Goal: Find specific page/section: Find specific page/section

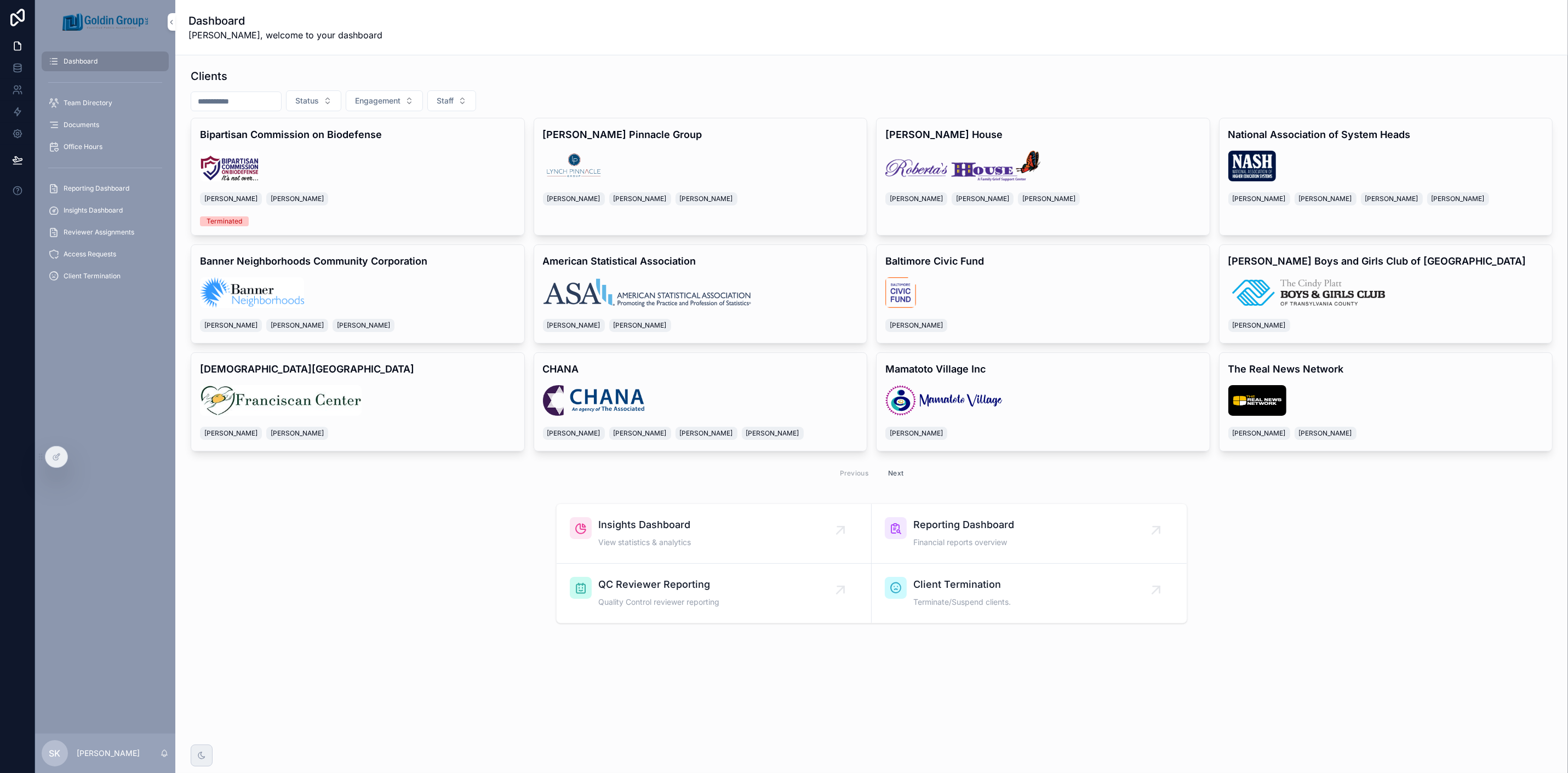
click at [341, 101] on button "Status" at bounding box center [313, 101] width 55 height 21
drag, startPoint x: 331, startPoint y: 216, endPoint x: 459, endPoint y: 183, distance: 132.2
click at [331, 217] on div "Terminated" at bounding box center [340, 216] width 153 height 17
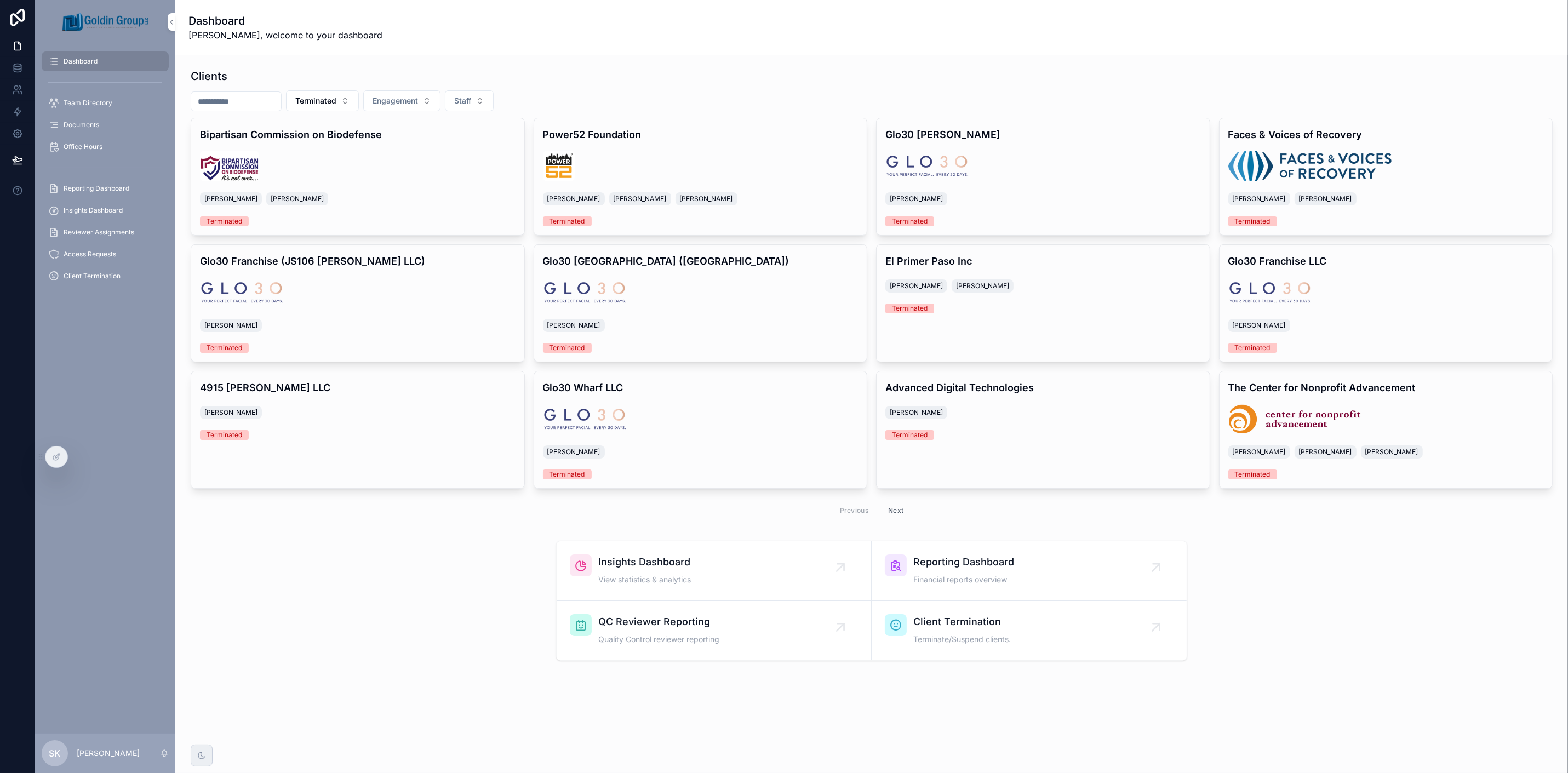
click at [896, 510] on button "Next" at bounding box center [896, 510] width 31 height 17
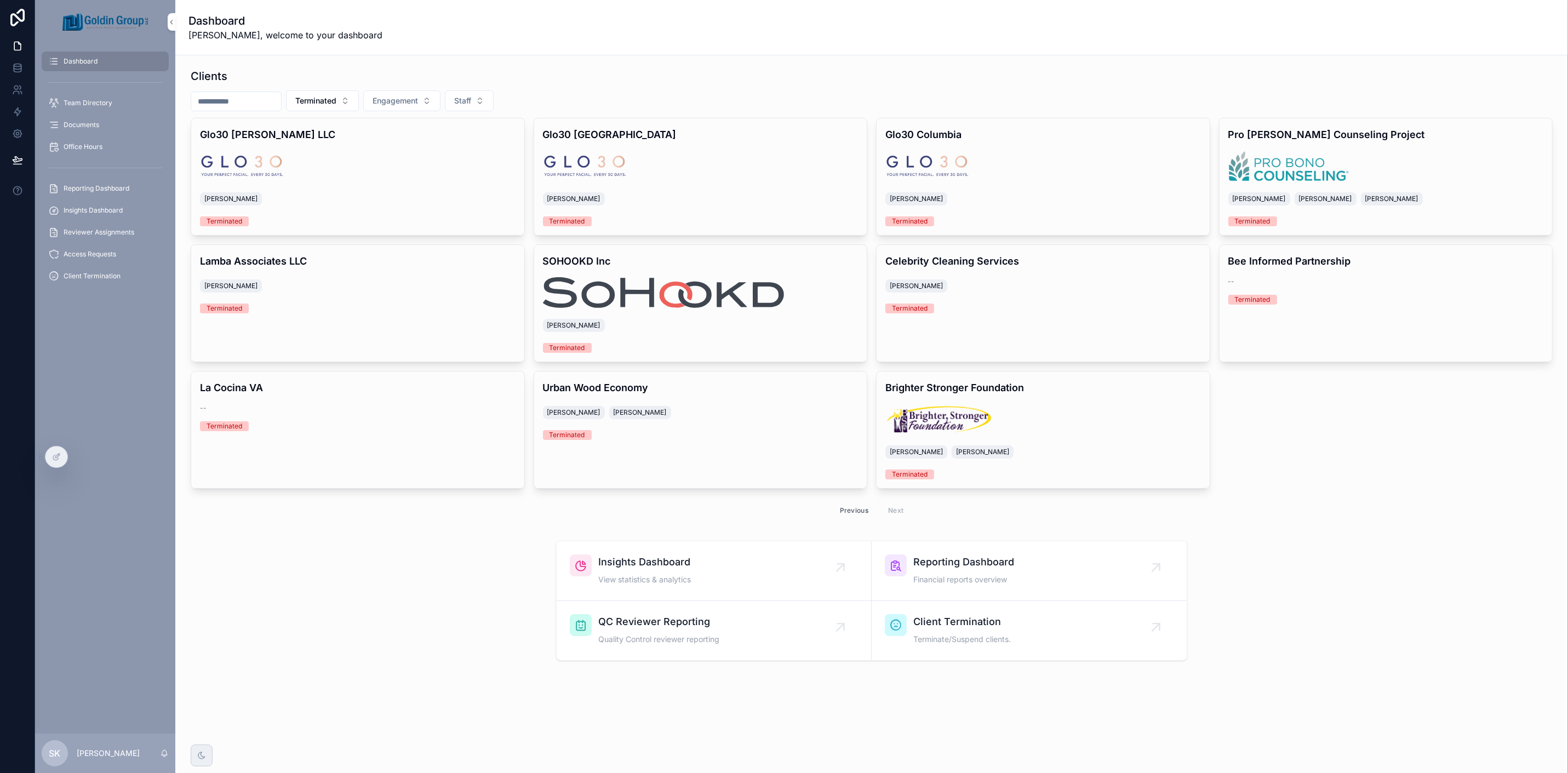
click at [870, 506] on button "Previous" at bounding box center [854, 510] width 44 height 17
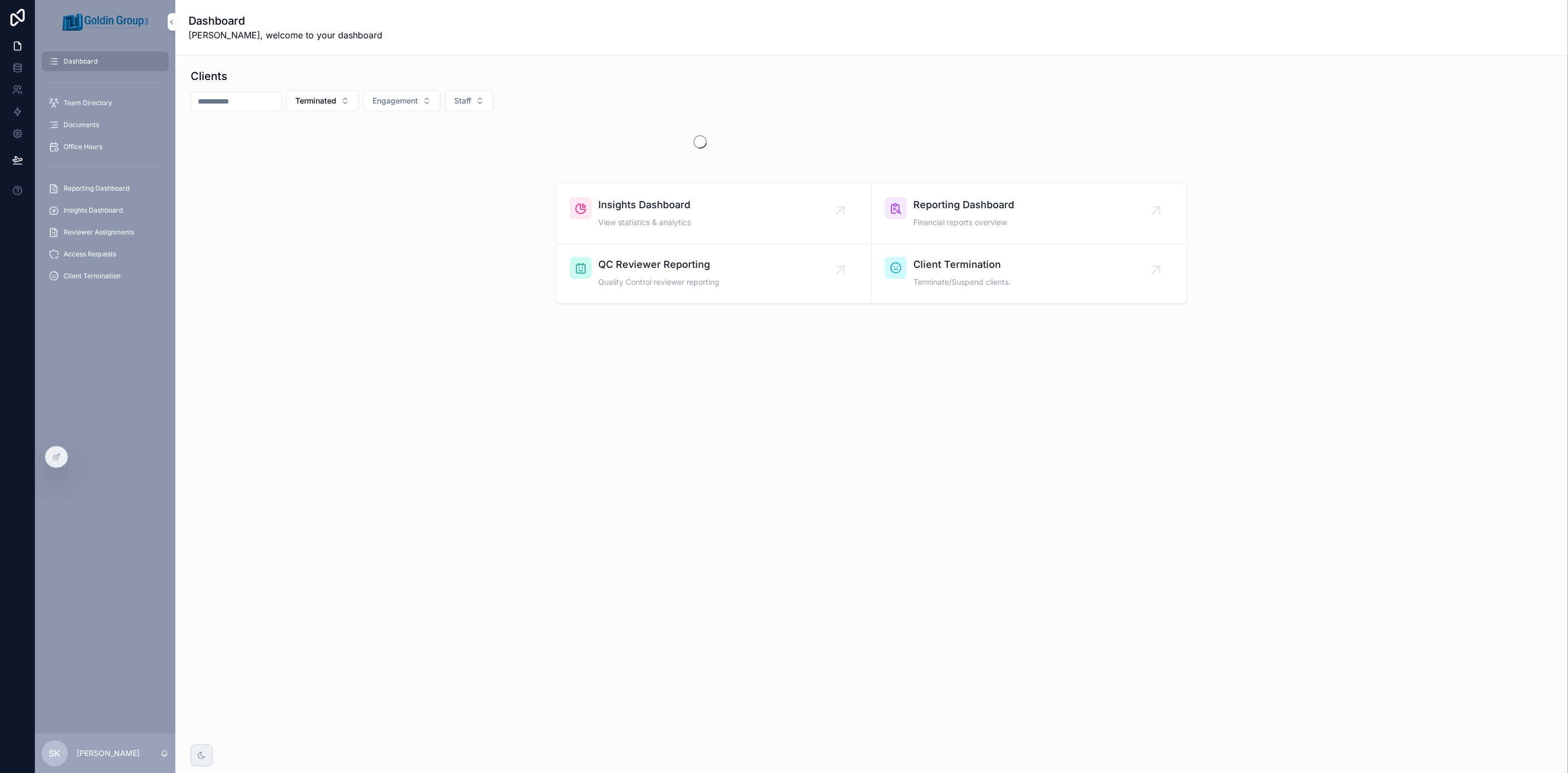
drag, startPoint x: 107, startPoint y: 210, endPoint x: 123, endPoint y: 216, distance: 17.1
click at [107, 210] on span "Insights Dashboard" at bounding box center [93, 210] width 59 height 9
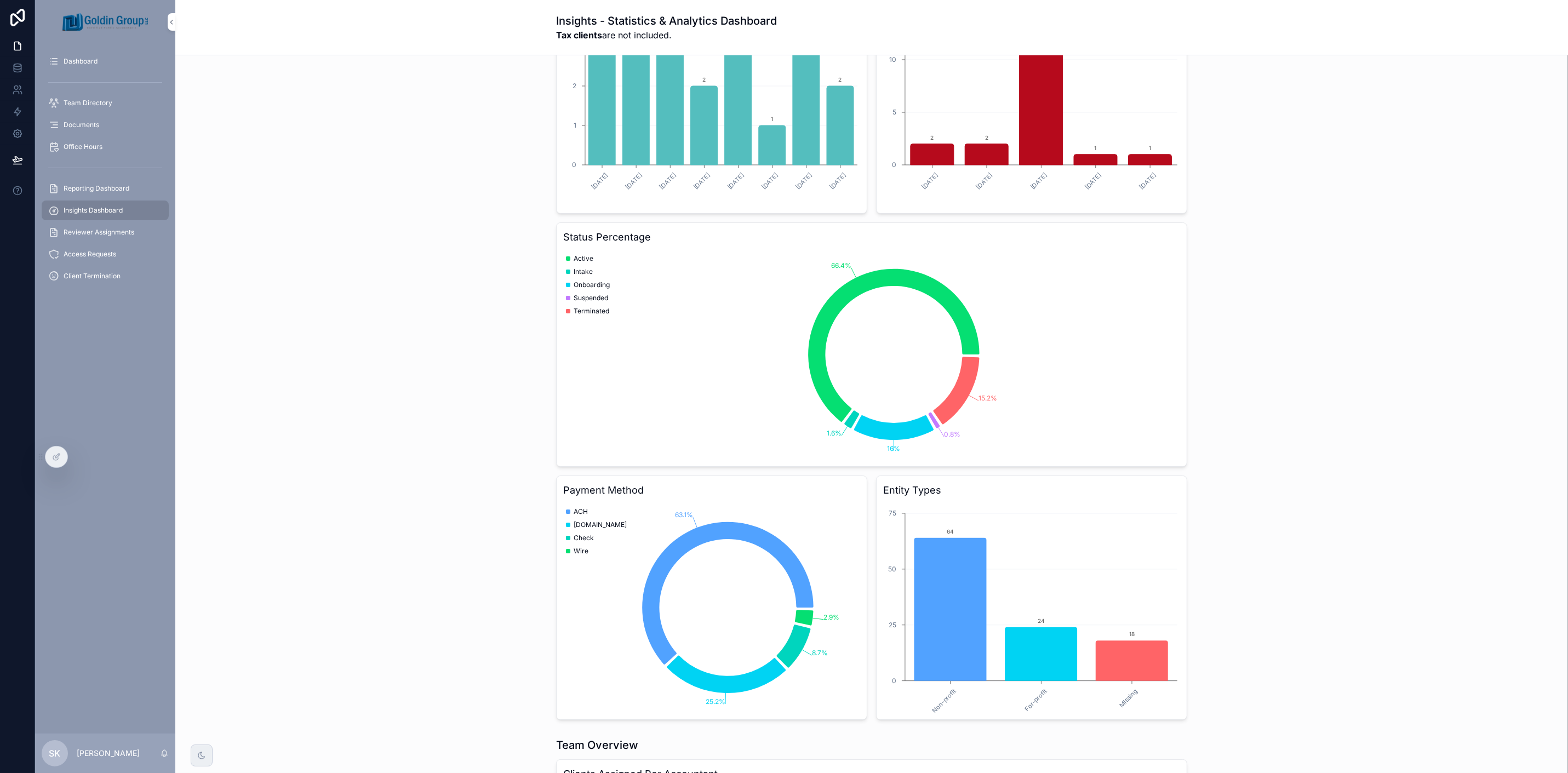
scroll to position [248, 0]
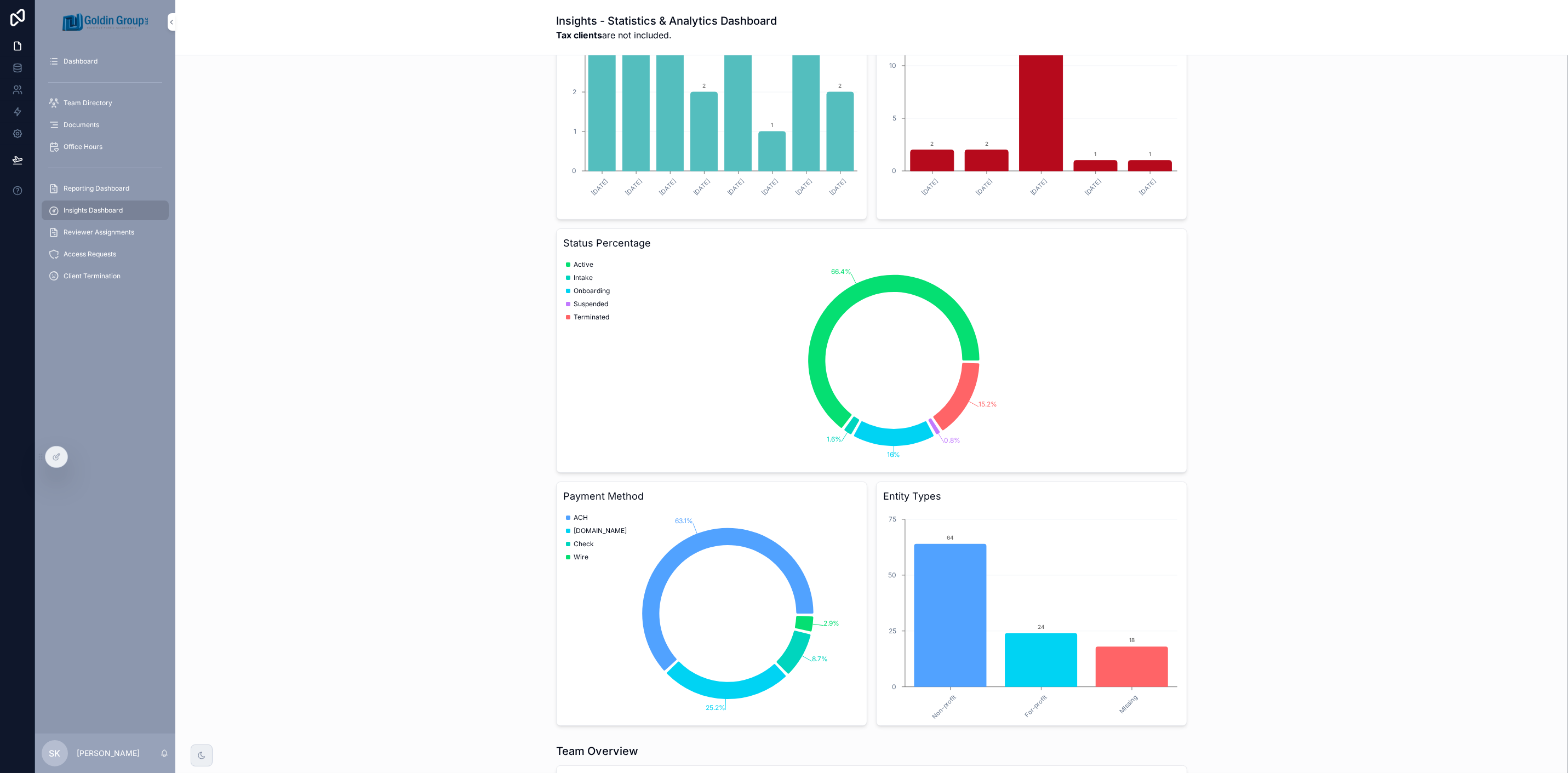
click at [122, 187] on span "Reporting Dashboard" at bounding box center [96, 189] width 66 height 9
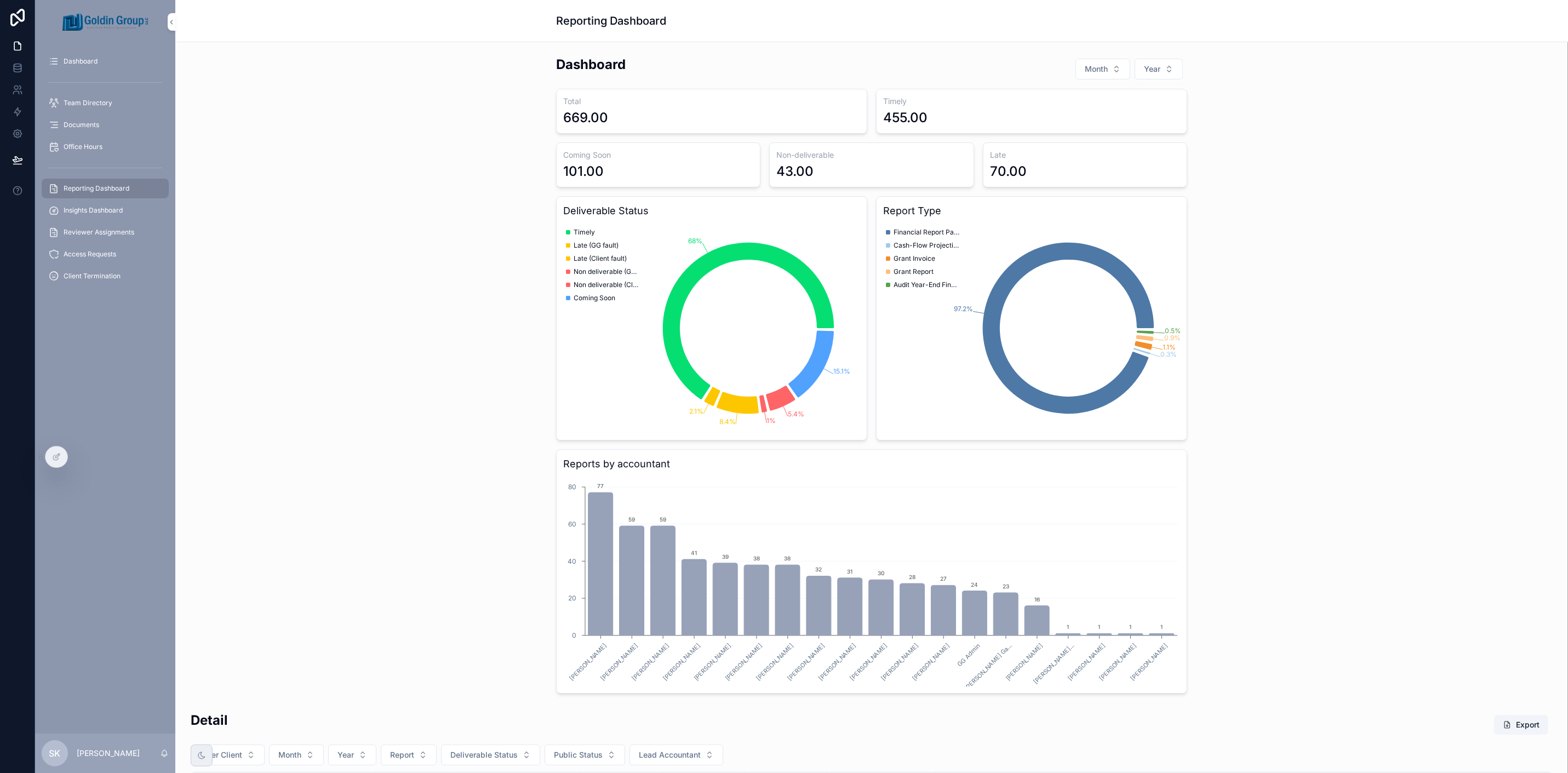
click at [1099, 70] on span "Month" at bounding box center [1096, 68] width 23 height 11
click at [1093, 232] on div "August" at bounding box center [1098, 236] width 153 height 17
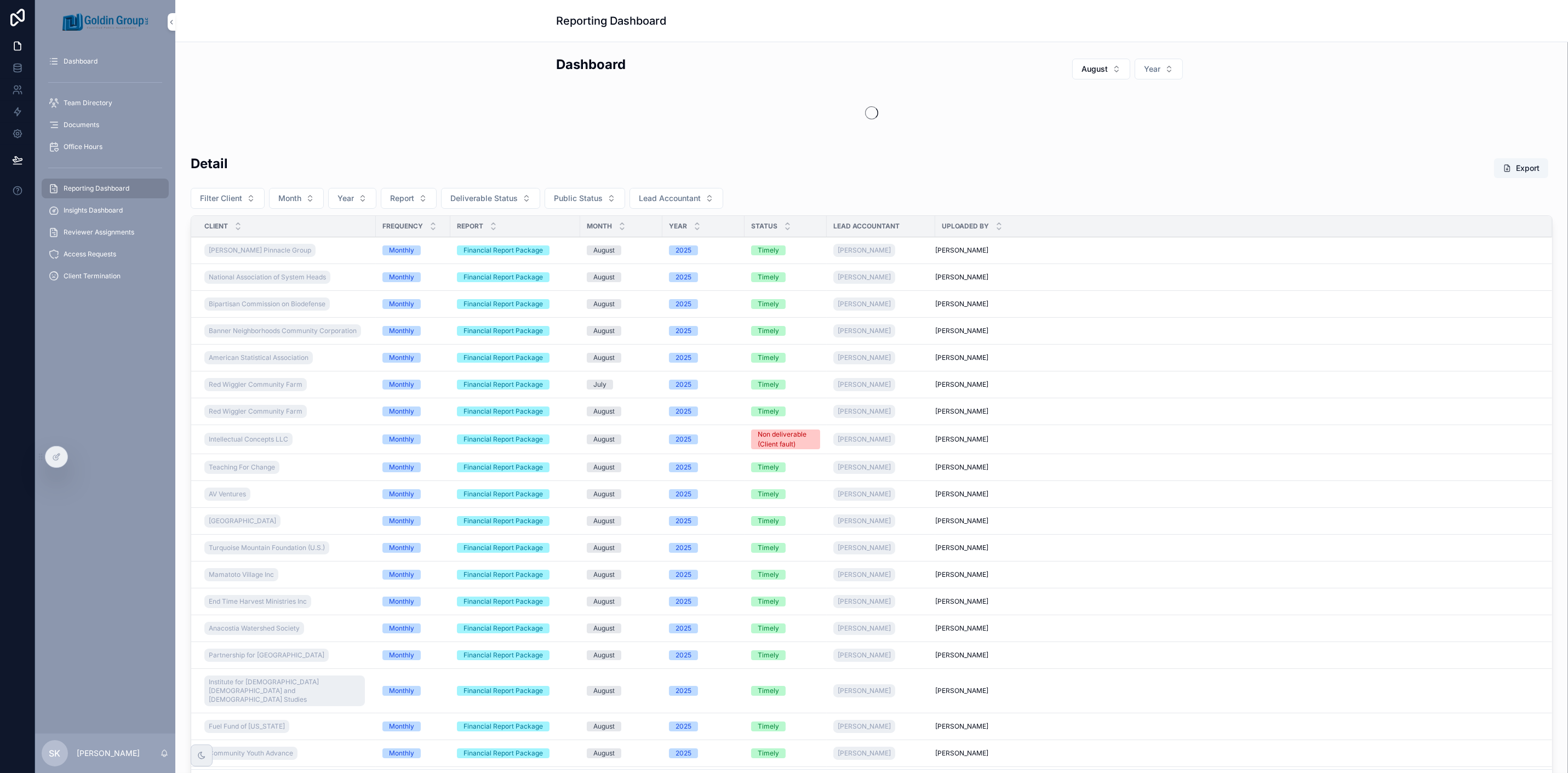
drag, startPoint x: 1157, startPoint y: 68, endPoint x: 1160, endPoint y: 77, distance: 9.5
click at [1157, 68] on button "Year" at bounding box center [1158, 68] width 48 height 21
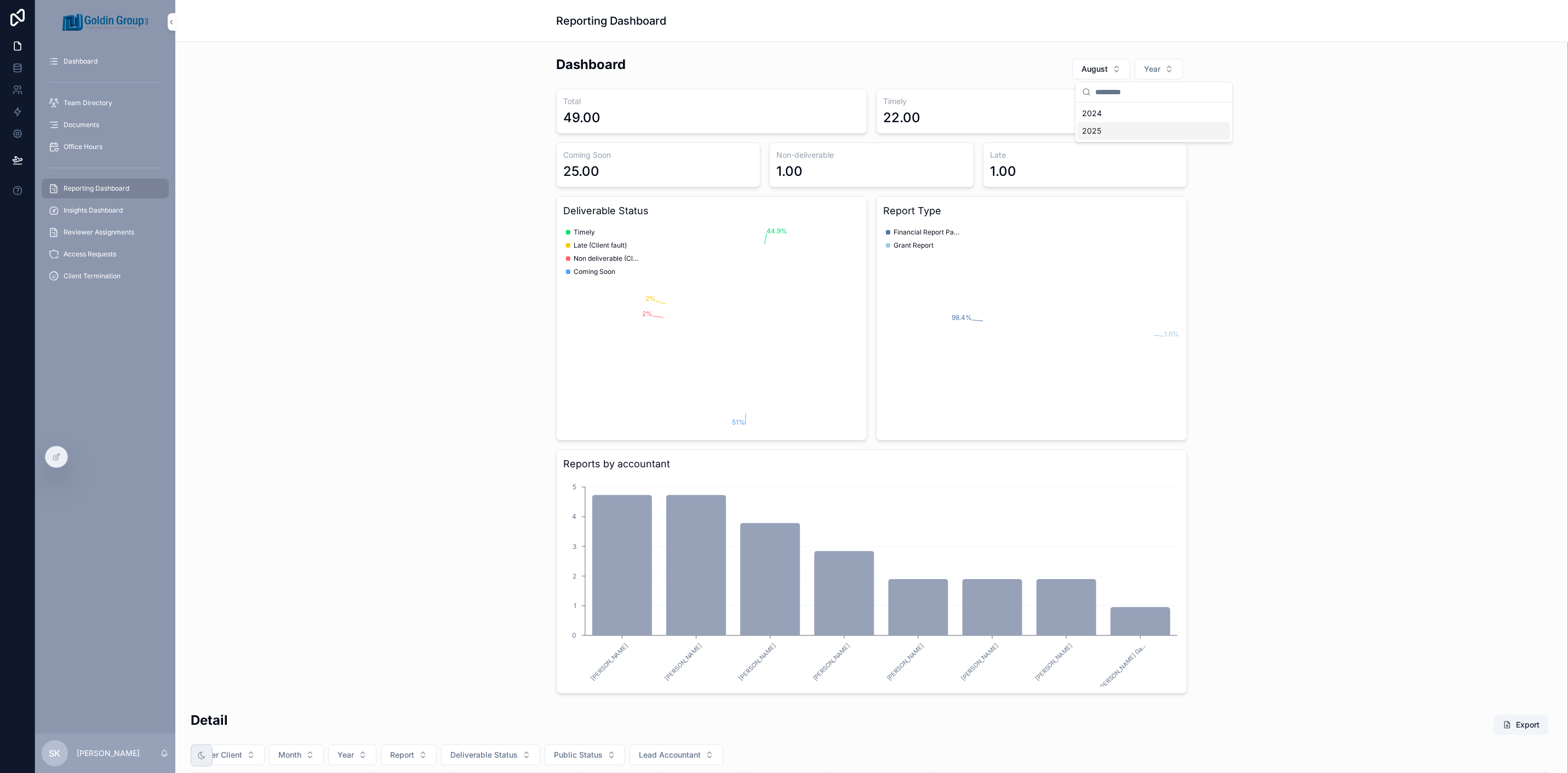
click at [1158, 137] on div "2025" at bounding box center [1154, 131] width 153 height 17
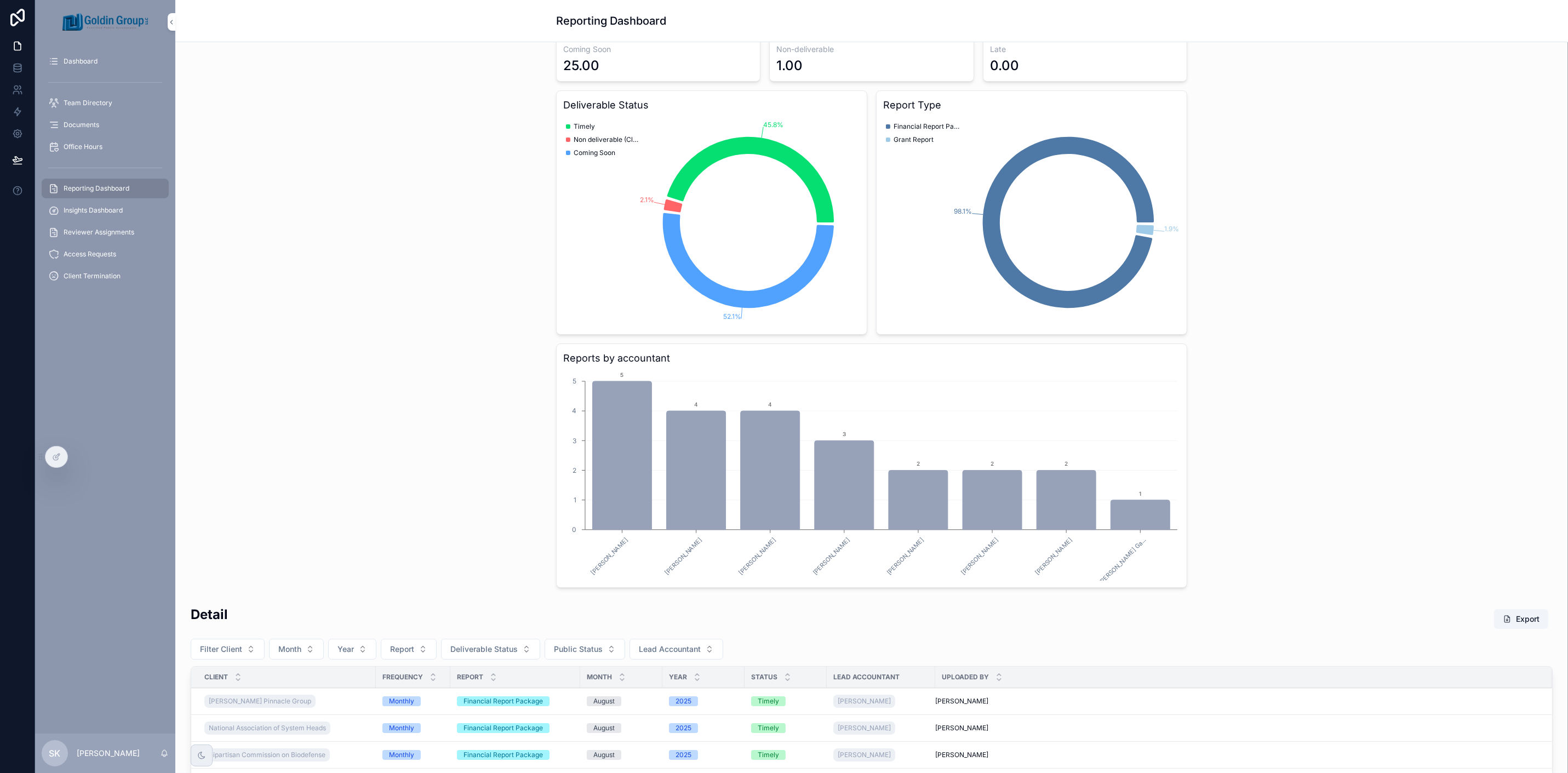
scroll to position [304, 0]
